Goal: Find specific page/section: Find specific page/section

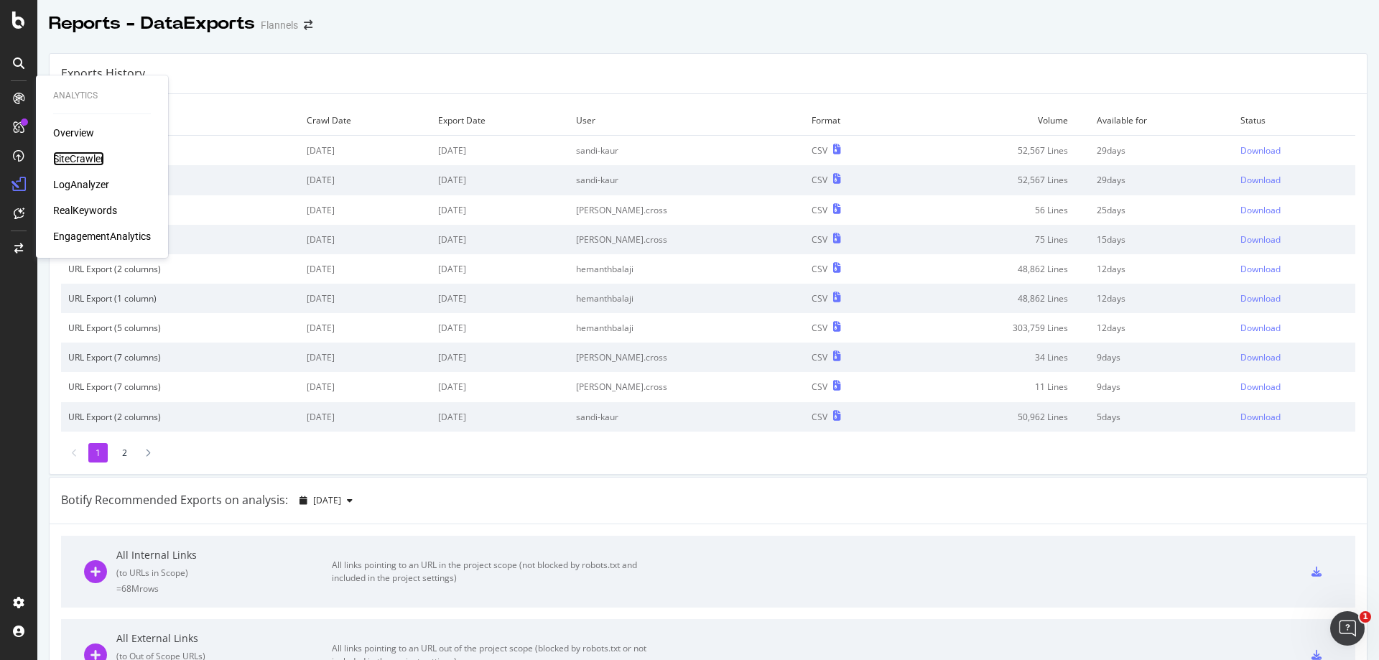
click at [73, 162] on div "SiteCrawler" at bounding box center [78, 159] width 51 height 14
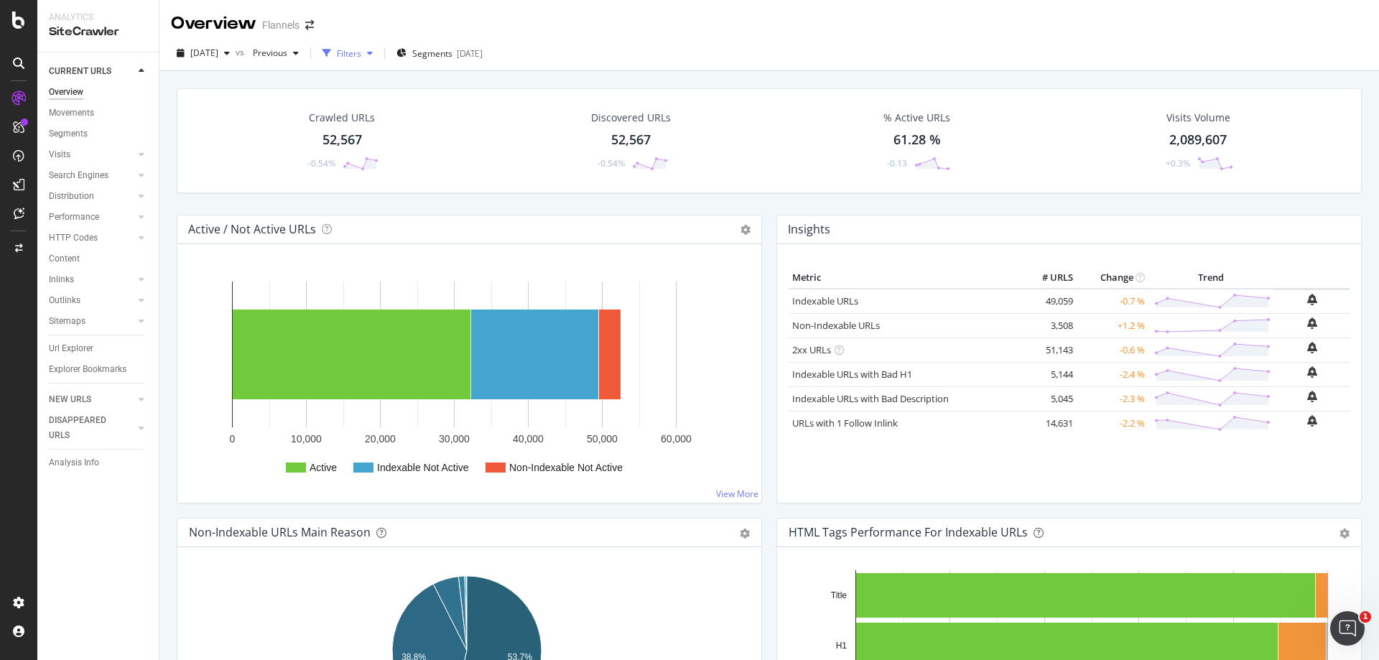
click at [337, 45] on div "button" at bounding box center [327, 53] width 20 height 20
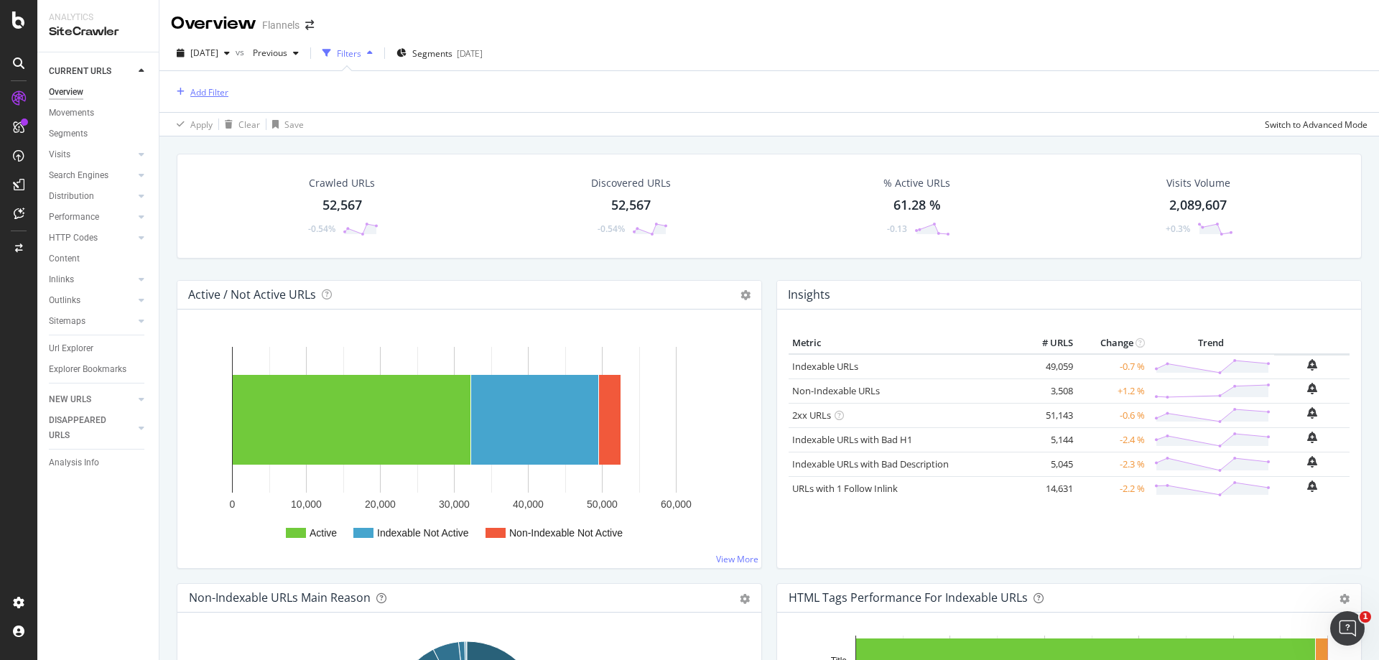
click at [213, 83] on button "Add Filter" at bounding box center [199, 91] width 57 height 17
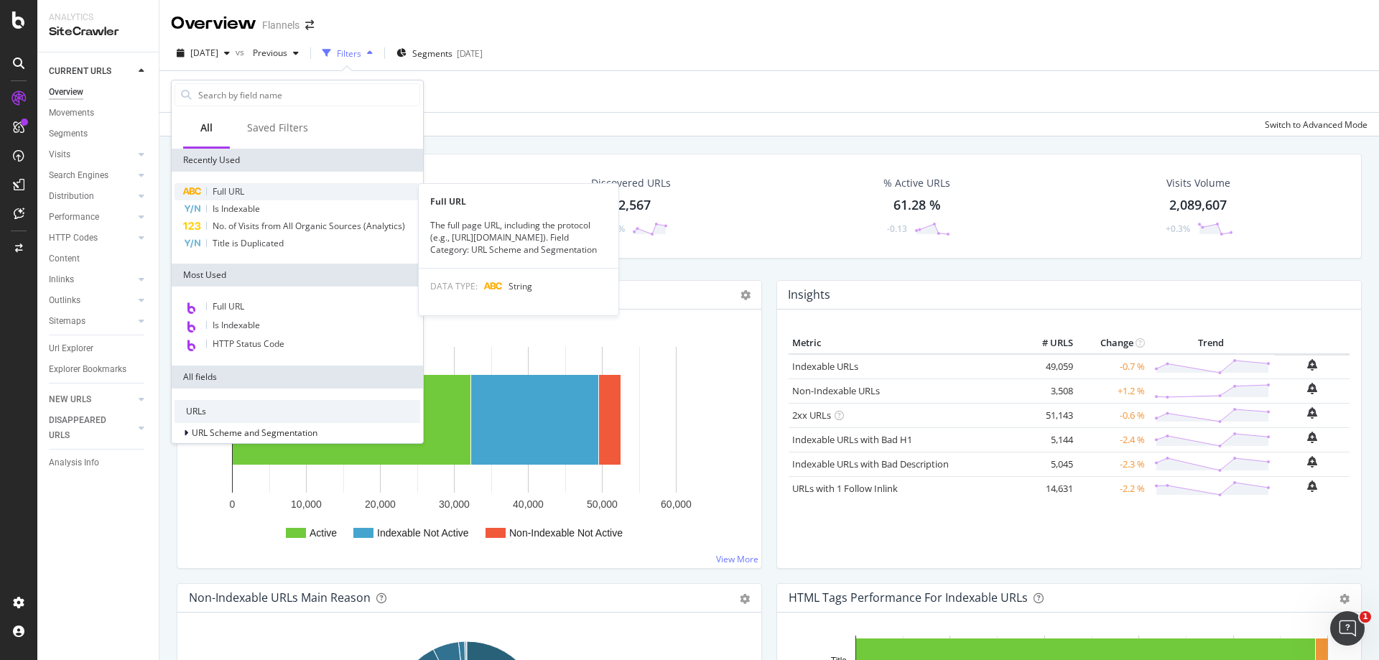
click at [207, 193] on div "Full URL" at bounding box center [298, 191] width 246 height 17
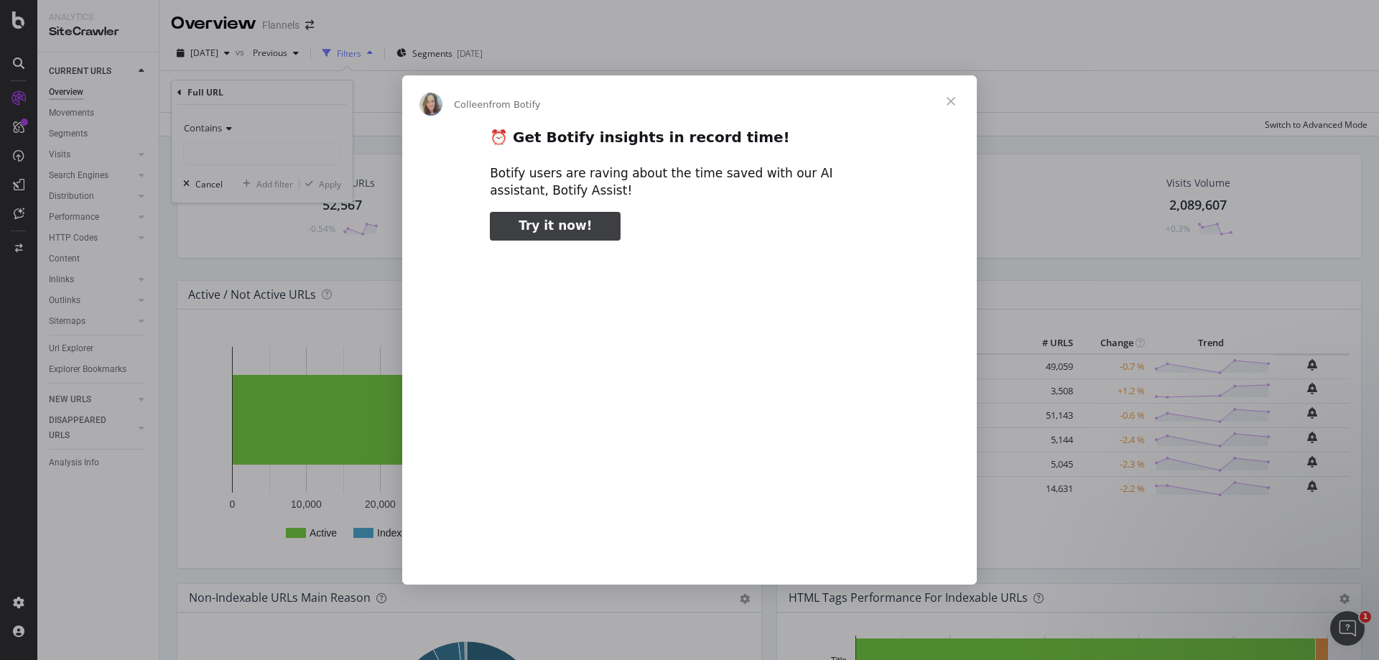
click at [948, 101] on span "Close" at bounding box center [951, 101] width 52 height 52
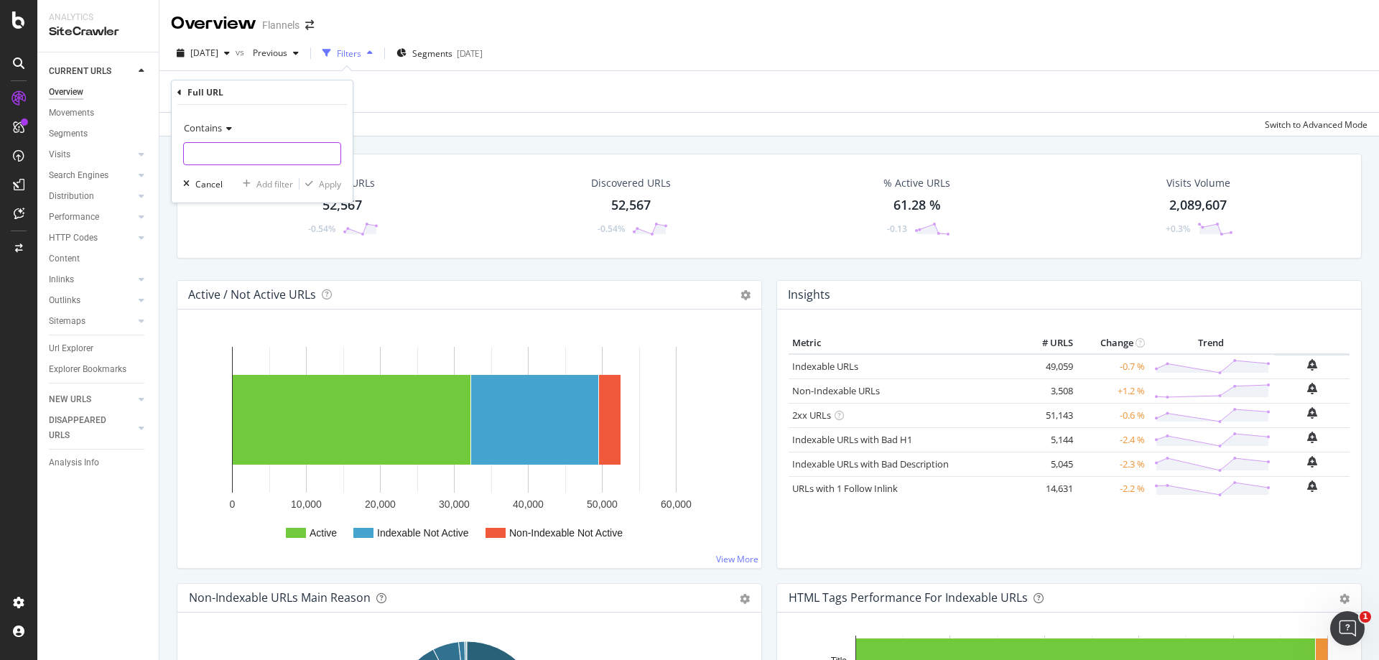
click at [254, 148] on input "text" at bounding box center [262, 153] width 157 height 23
paste input "[URL][DOMAIN_NAME]"
type input "[URL][DOMAIN_NAME]"
click at [341, 195] on div "Contains [URL][DOMAIN_NAME] Cancel Add filter Apply" at bounding box center [262, 154] width 181 height 98
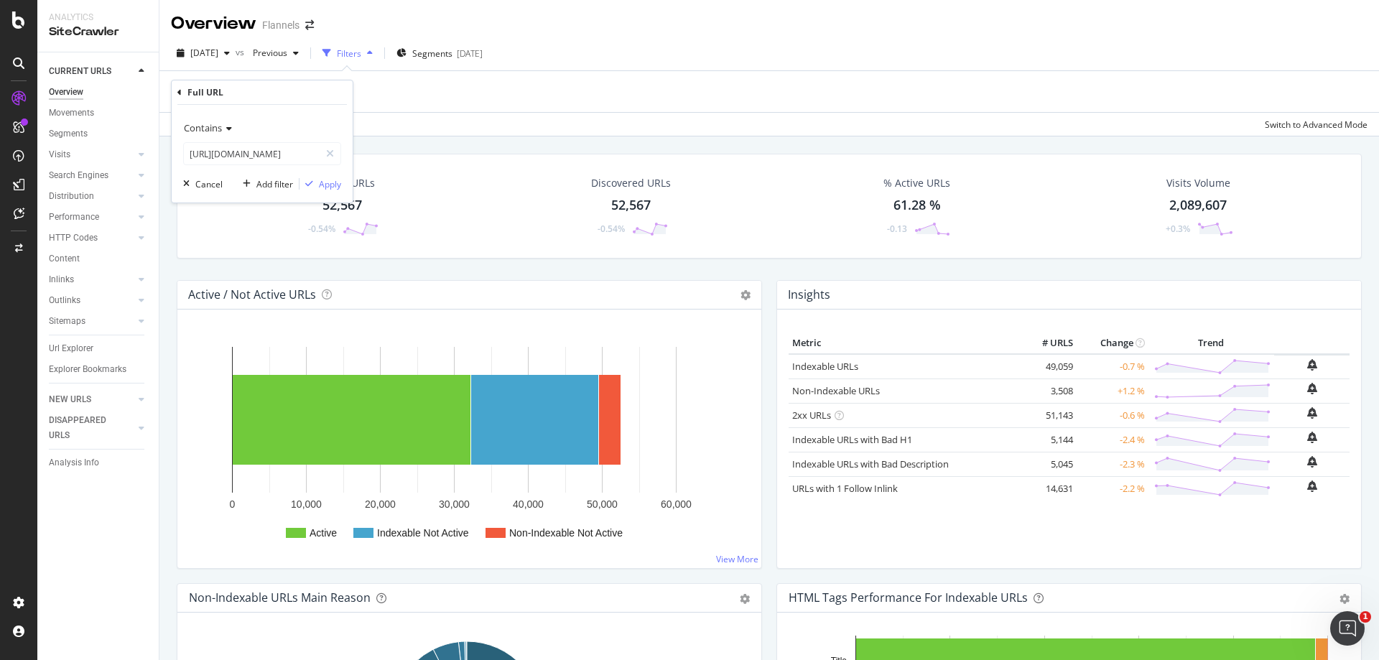
scroll to position [0, 0]
click at [336, 191] on button "Apply" at bounding box center [321, 184] width 42 height 14
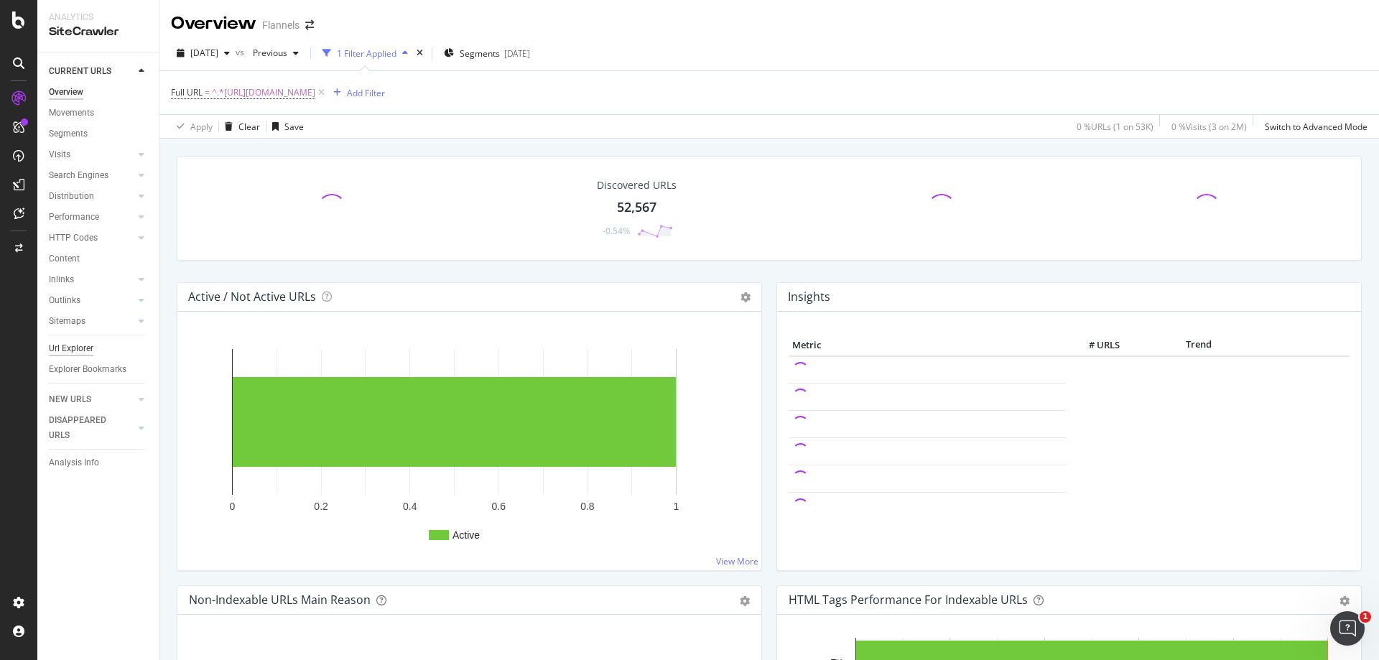
click at [80, 351] on div "Url Explorer" at bounding box center [71, 348] width 45 height 15
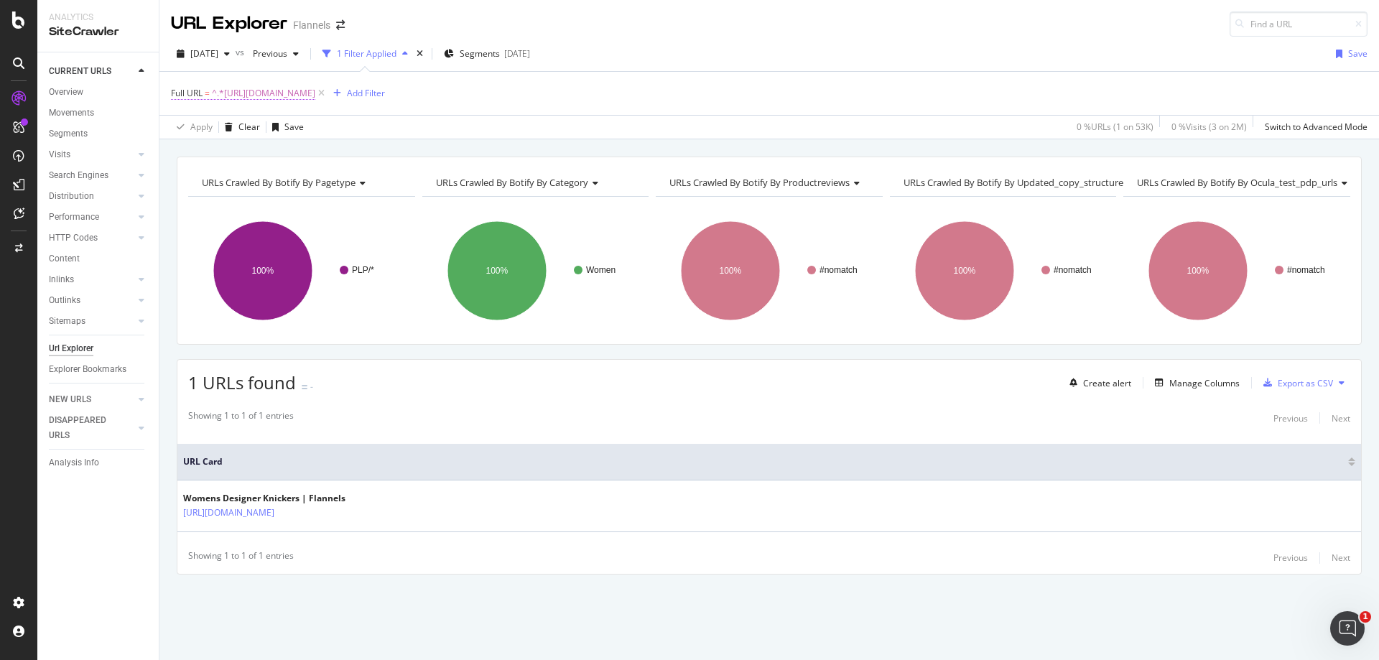
click at [315, 98] on span "^.*[URL][DOMAIN_NAME]" at bounding box center [263, 93] width 103 height 20
click at [491, 134] on div "Apply Clear Save 0 % URLs ( 1 on 53K ) 0 % Visits ( 3 on 2M ) Switch to Advance…" at bounding box center [769, 127] width 1220 height 24
